Goal: Find specific page/section

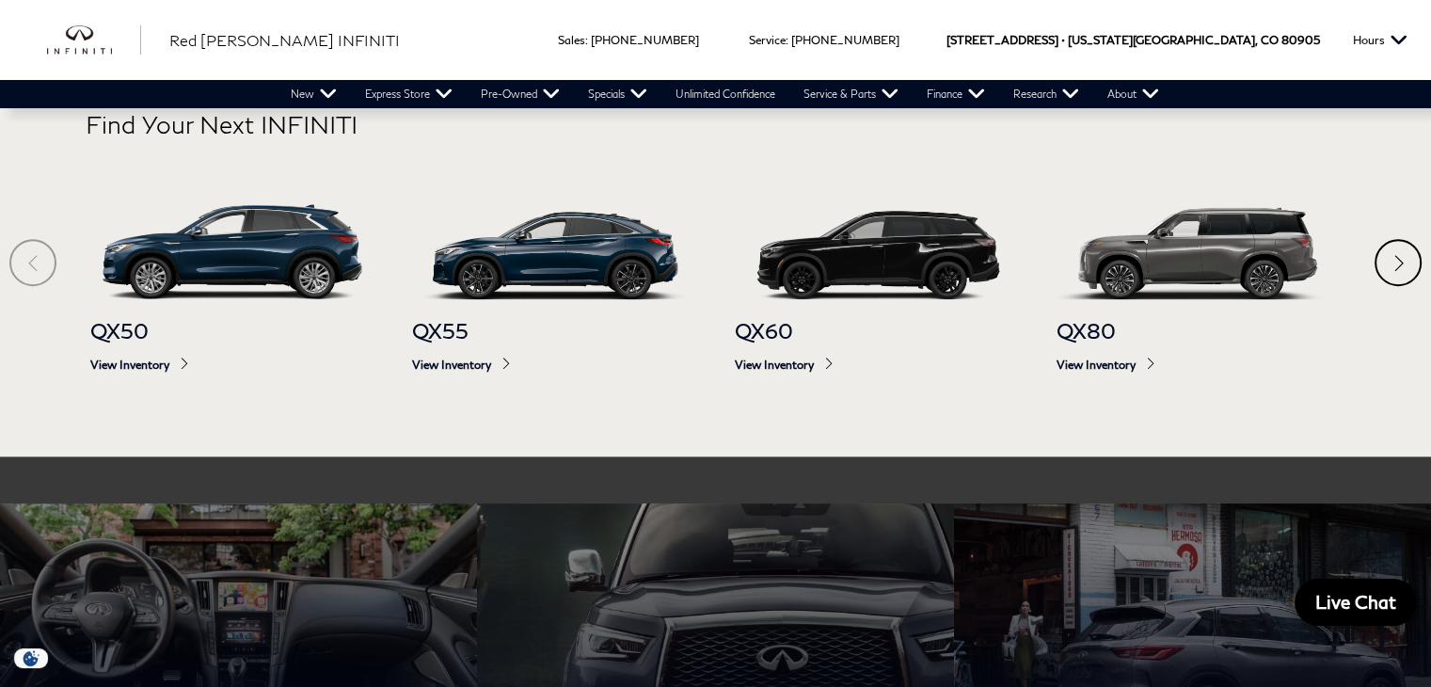
scroll to position [1107, 0]
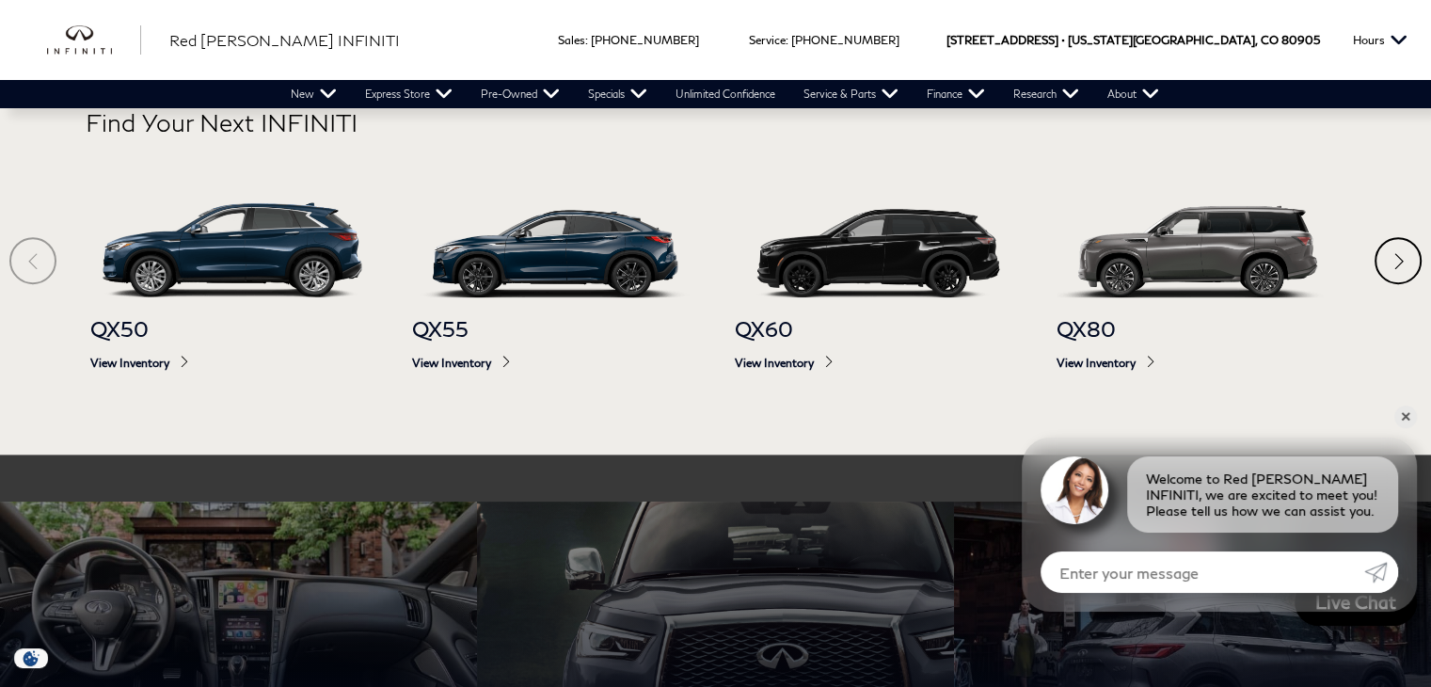
click at [247, 249] on img at bounding box center [232, 249] width 284 height 95
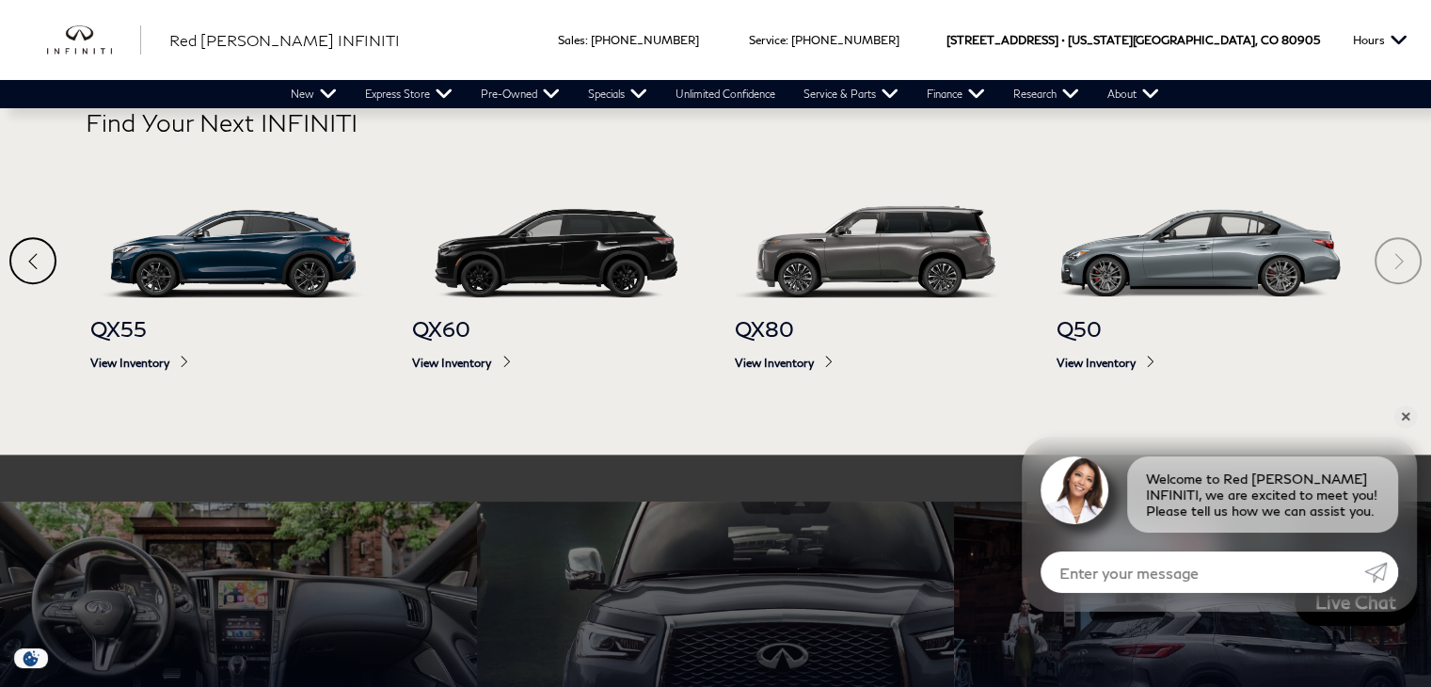
scroll to position [0, 0]
click at [1395, 414] on link "✕" at bounding box center [1406, 417] width 23 height 23
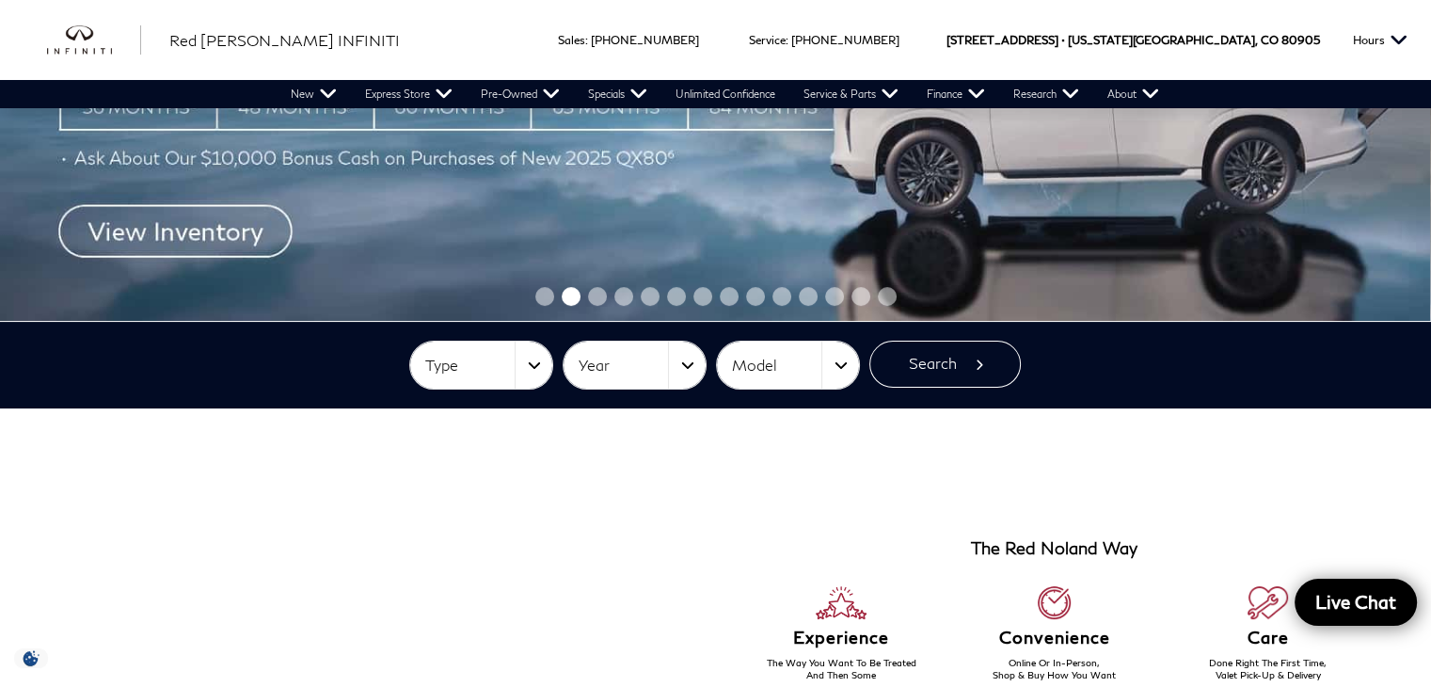
scroll to position [333, 0]
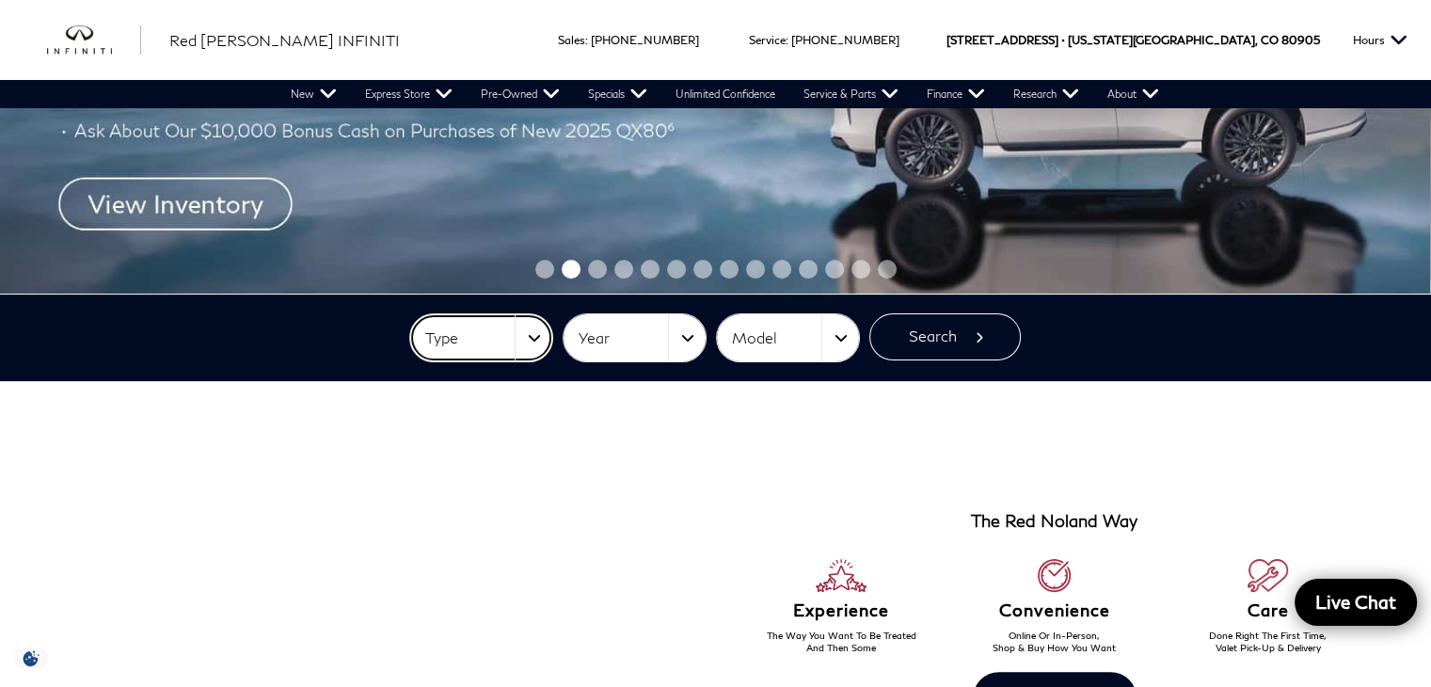
click at [526, 355] on button "Type" at bounding box center [481, 337] width 142 height 47
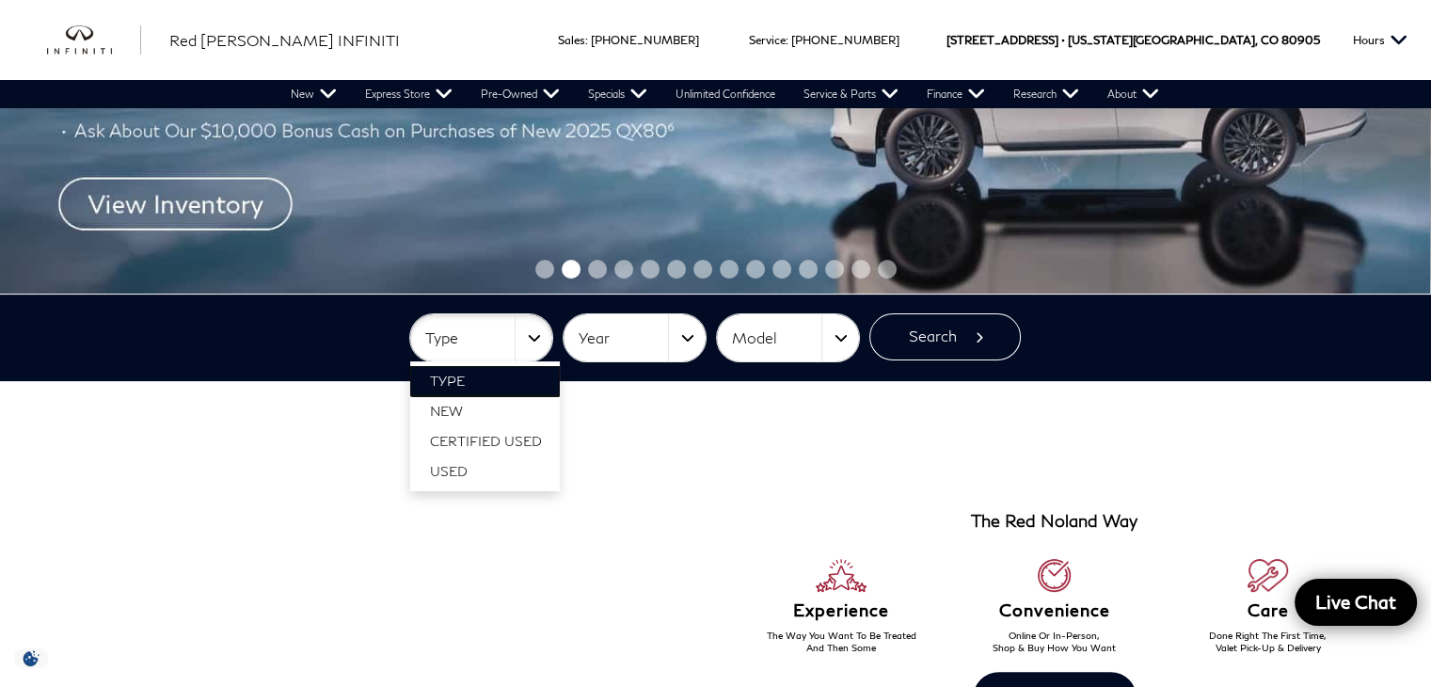
click at [531, 371] on link "Type" at bounding box center [485, 381] width 150 height 30
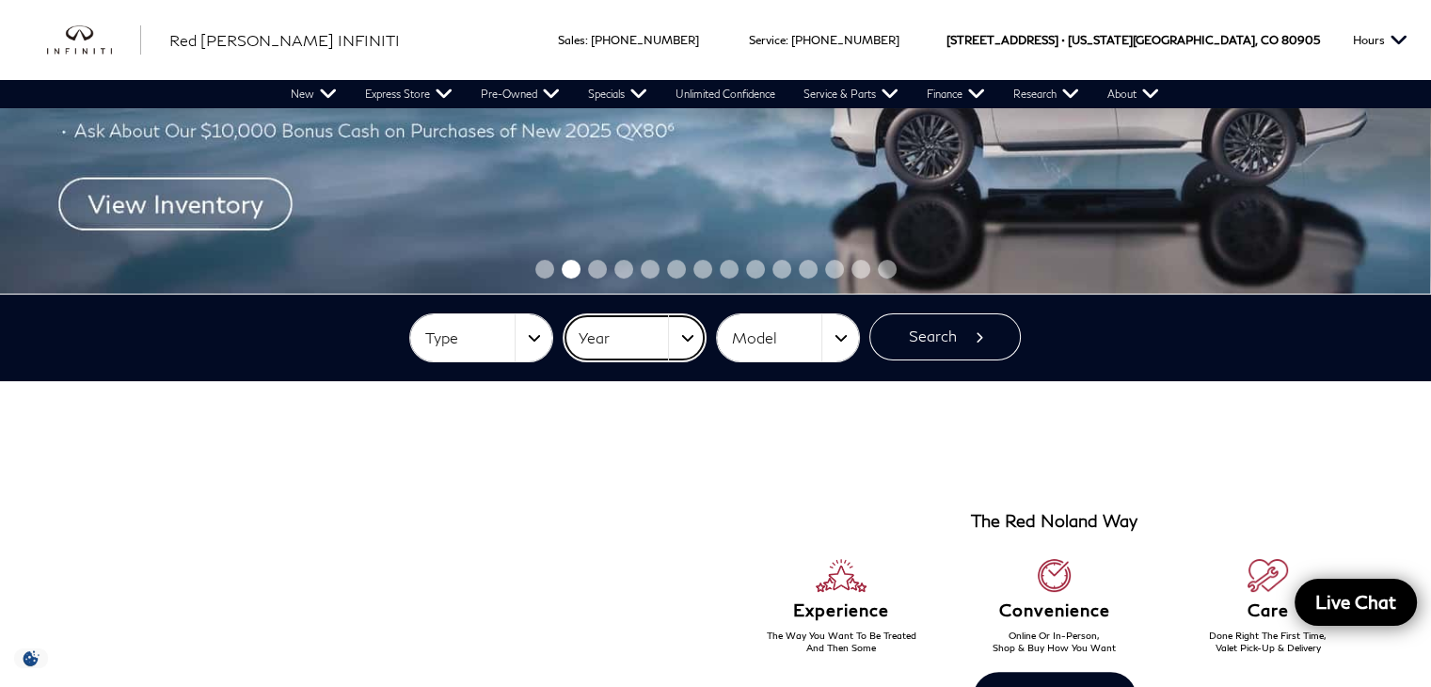
click at [689, 344] on button "Year" at bounding box center [635, 337] width 142 height 47
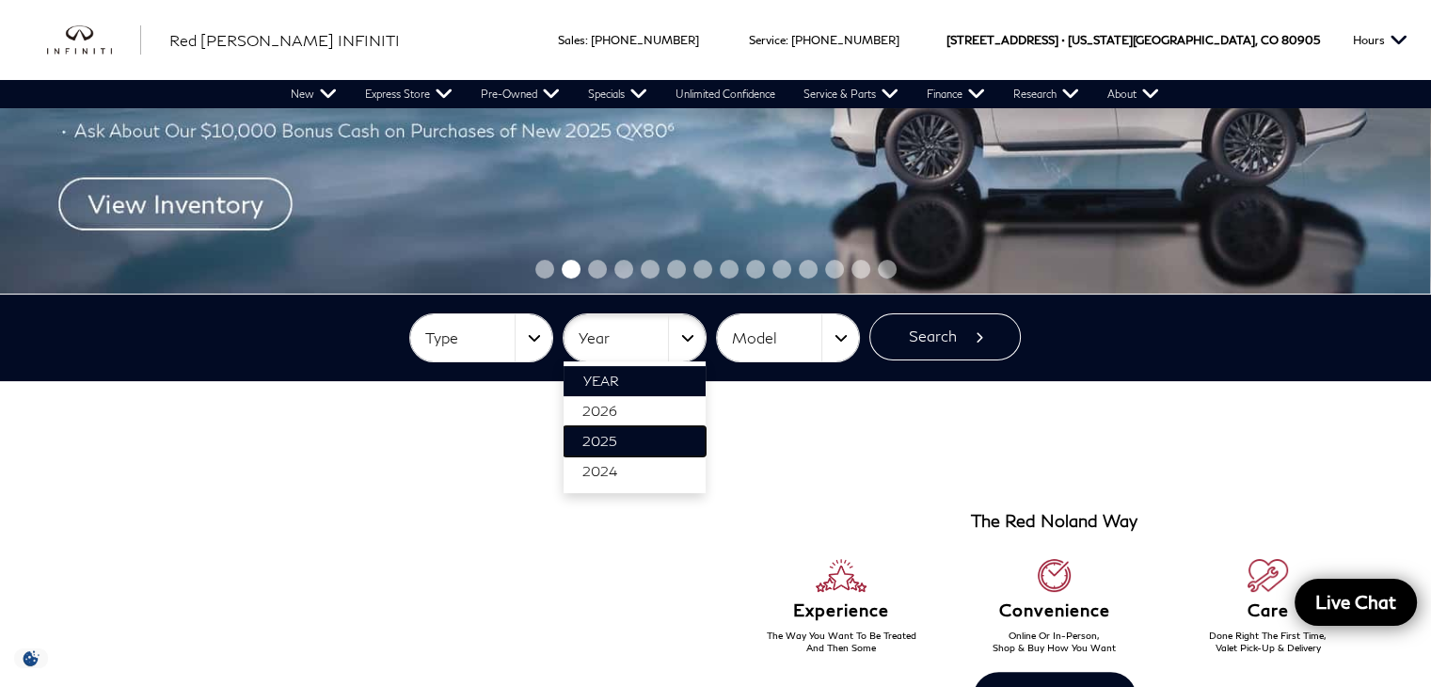
click at [651, 441] on link "2025" at bounding box center [635, 441] width 142 height 30
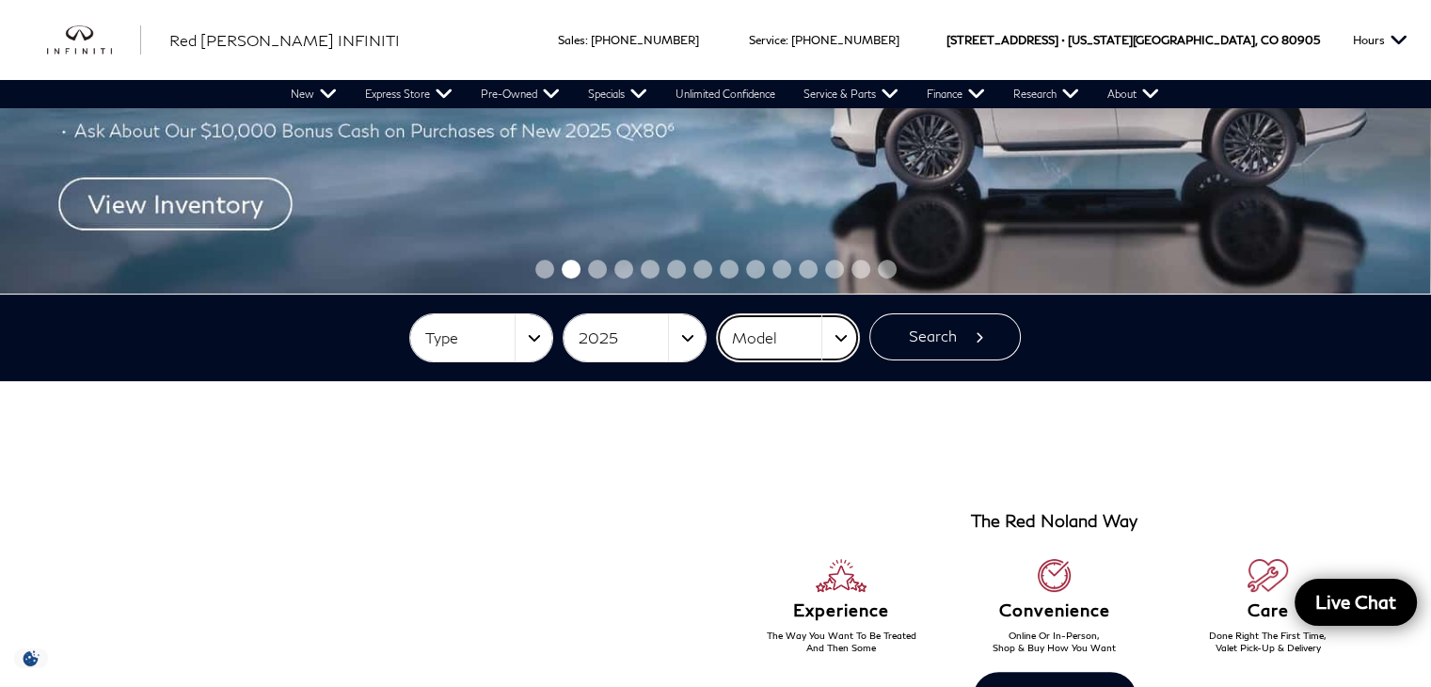
click at [810, 331] on span "Model" at bounding box center [776, 338] width 90 height 31
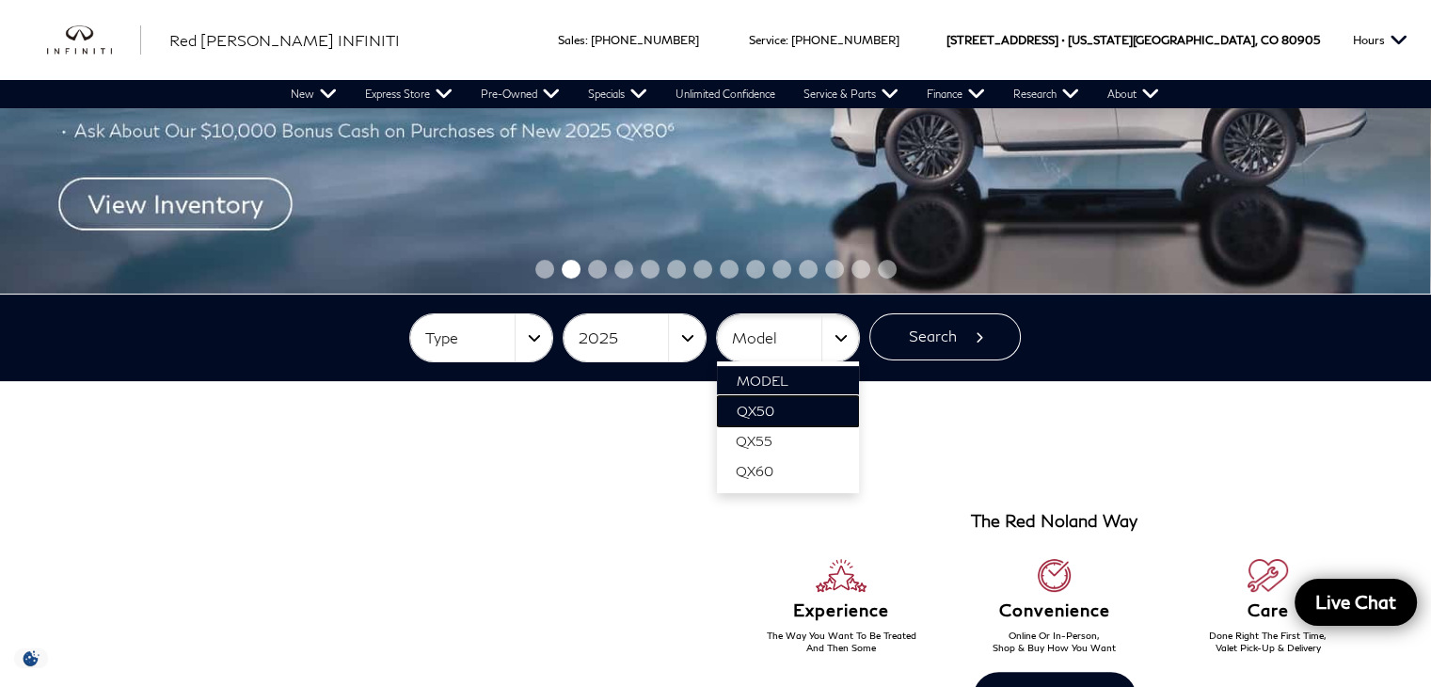
click at [778, 415] on link "QX50" at bounding box center [788, 411] width 142 height 30
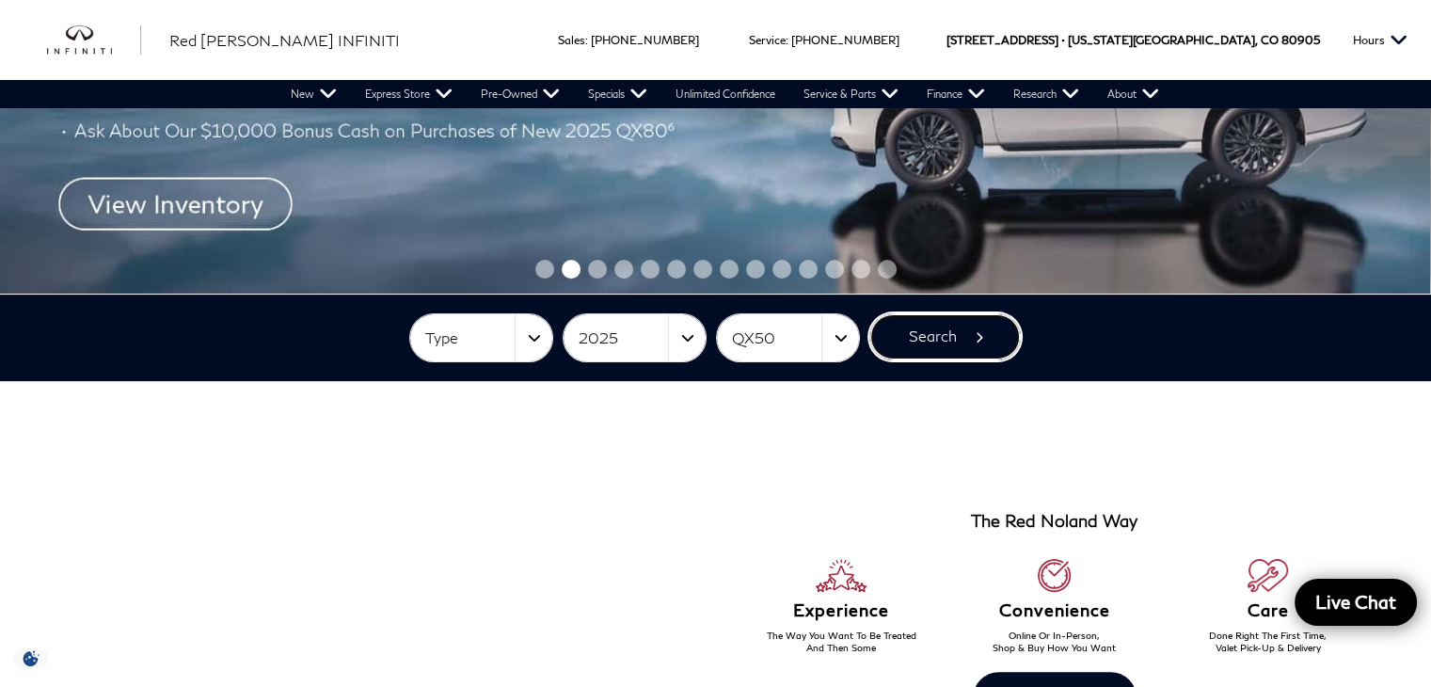
click at [971, 342] on button "Search" at bounding box center [946, 336] width 152 height 47
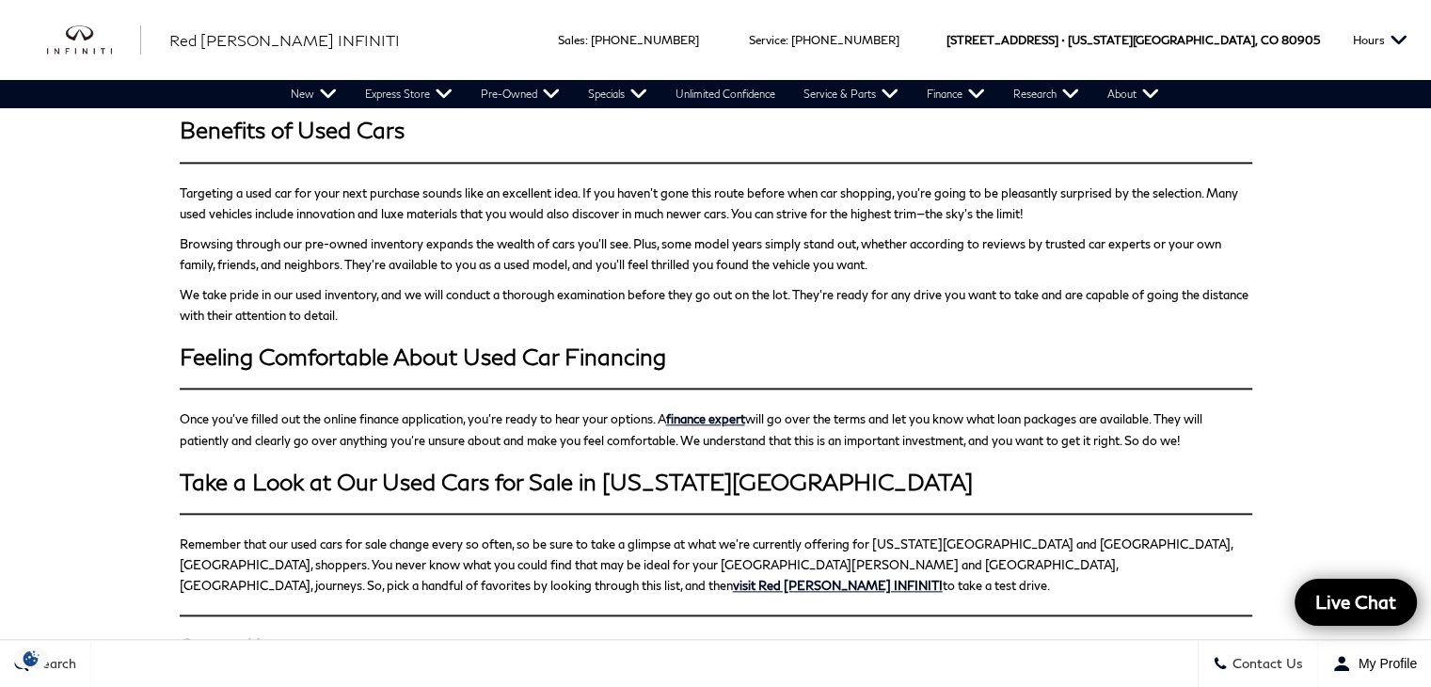
scroll to position [1913, 0]
